Goal: Task Accomplishment & Management: Manage account settings

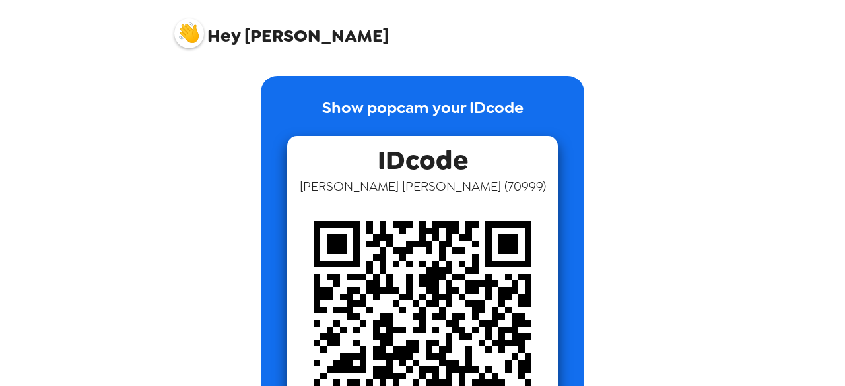
scroll to position [119, 0]
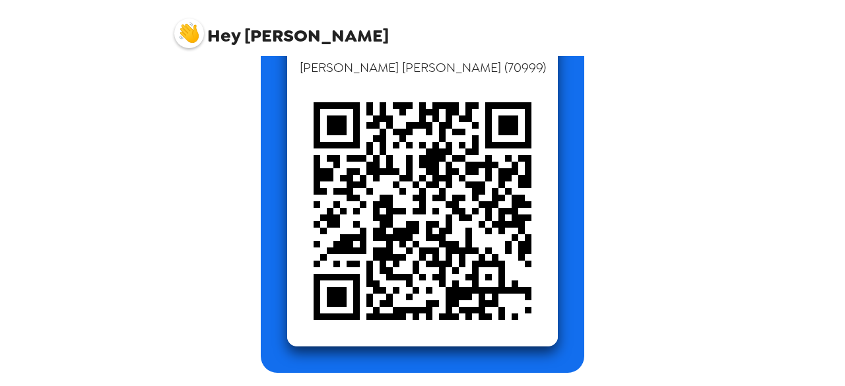
click at [187, 39] on img at bounding box center [189, 33] width 30 height 30
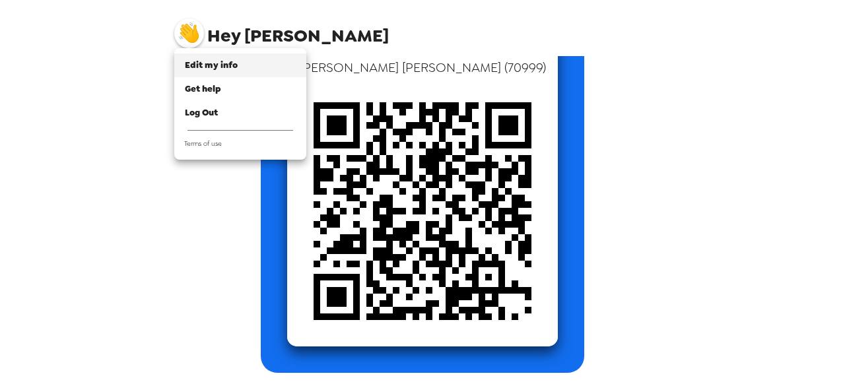
click at [231, 67] on span "Edit my info" at bounding box center [211, 64] width 53 height 11
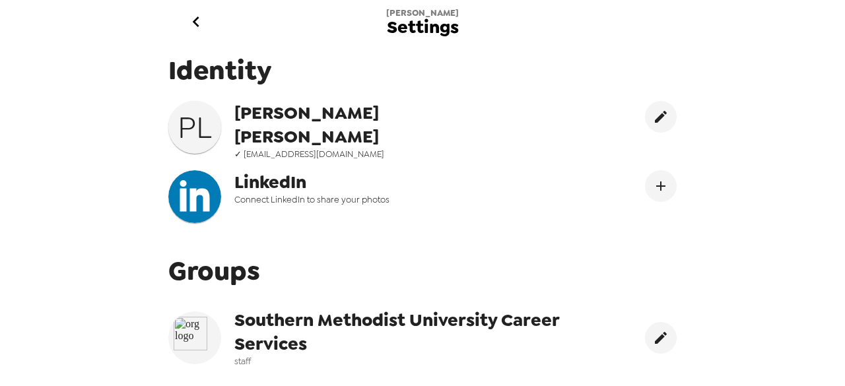
scroll to position [17, 0]
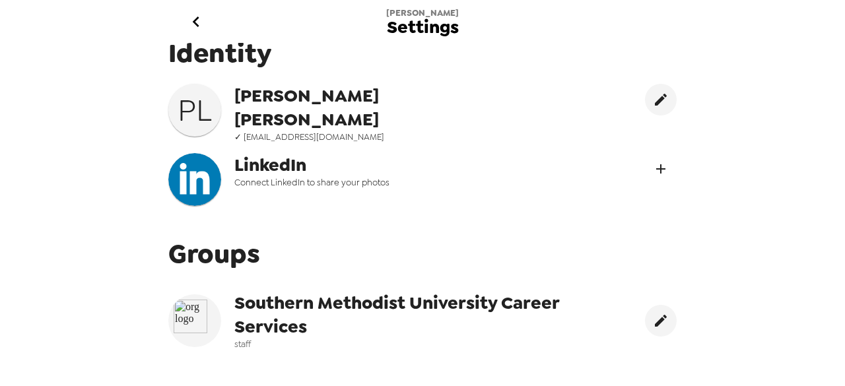
click at [653, 169] on icon "Connect LinekdIn" at bounding box center [661, 169] width 16 height 16
click at [653, 315] on icon "edit" at bounding box center [661, 321] width 16 height 16
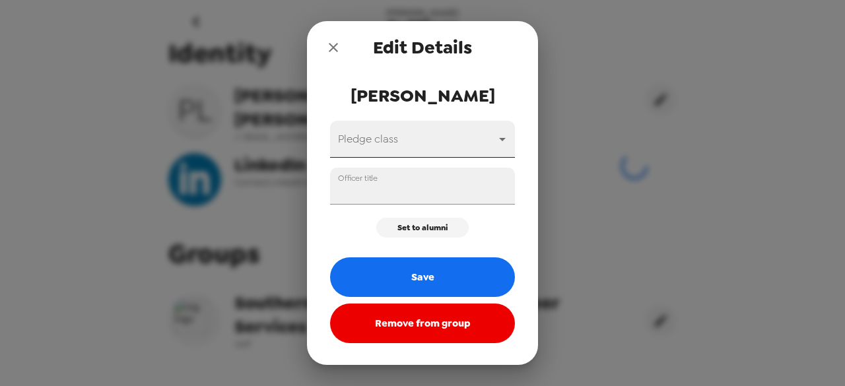
click at [476, 145] on body "[PERSON_NAME] Settings Identity [PERSON_NAME] ✓ [EMAIL_ADDRESS][DOMAIN_NAME] Li…" at bounding box center [422, 193] width 845 height 386
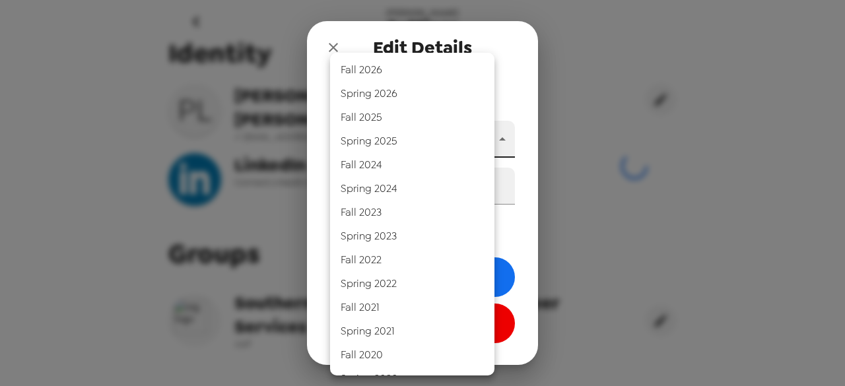
click at [520, 143] on div at bounding box center [422, 193] width 845 height 386
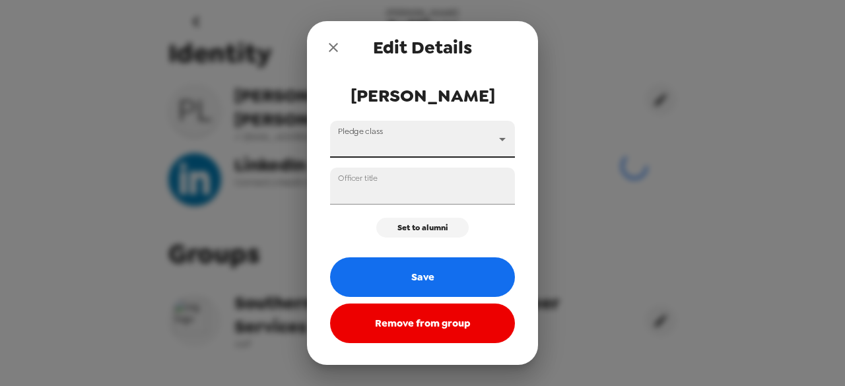
click at [334, 36] on button "close" at bounding box center [333, 47] width 26 height 26
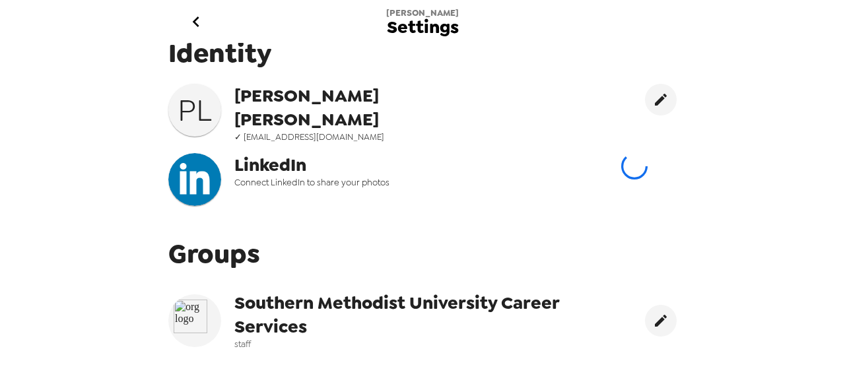
click at [248, 311] on span "Southern Methodist University Career Services" at bounding box center [400, 315] width 333 height 48
click at [653, 321] on icon "edit" at bounding box center [661, 321] width 16 height 16
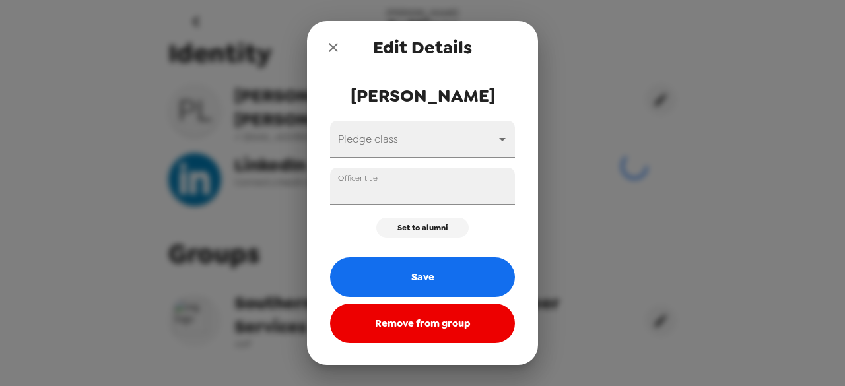
click at [552, 44] on div "Edit Details [PERSON_NAME] Pledge class ​ Officer title Set to alumni Save Remo…" at bounding box center [422, 193] width 845 height 386
click at [331, 41] on icon "close" at bounding box center [333, 48] width 16 height 16
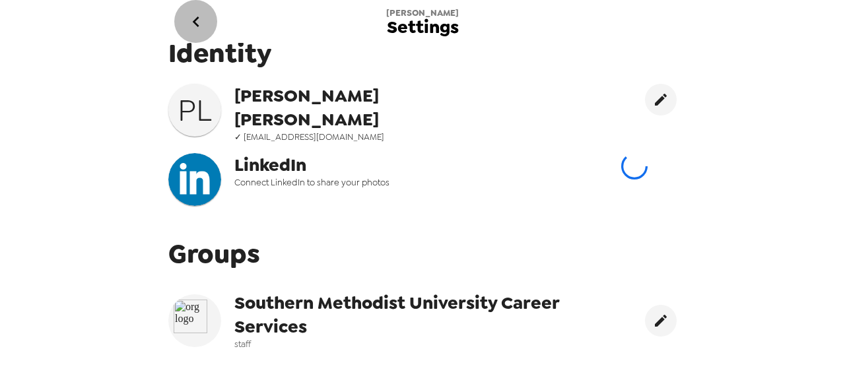
click at [187, 18] on icon "go back" at bounding box center [195, 21] width 21 height 21
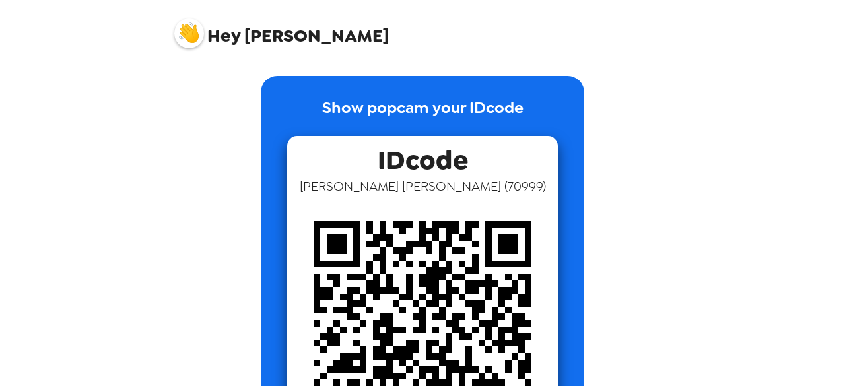
scroll to position [119, 0]
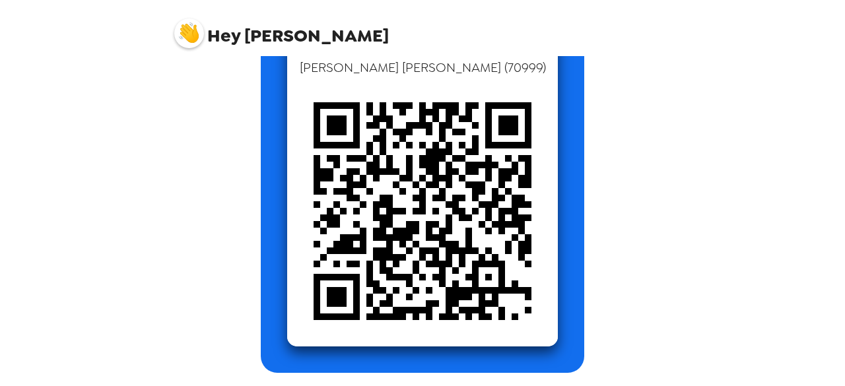
click at [185, 32] on img at bounding box center [189, 33] width 30 height 30
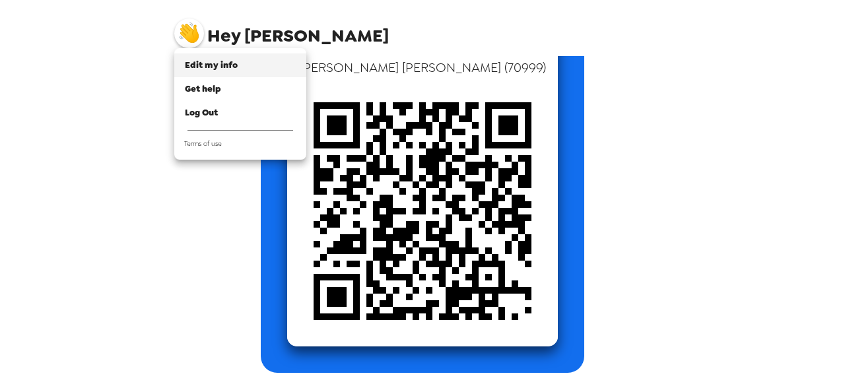
click at [207, 66] on span "Edit my info" at bounding box center [211, 64] width 53 height 11
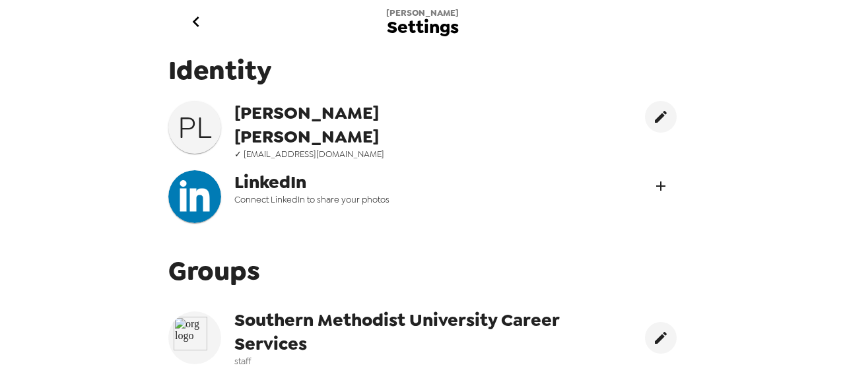
click at [645, 184] on button "Connect LinekdIn" at bounding box center [661, 186] width 32 height 32
